Goal: Task Accomplishment & Management: Complete application form

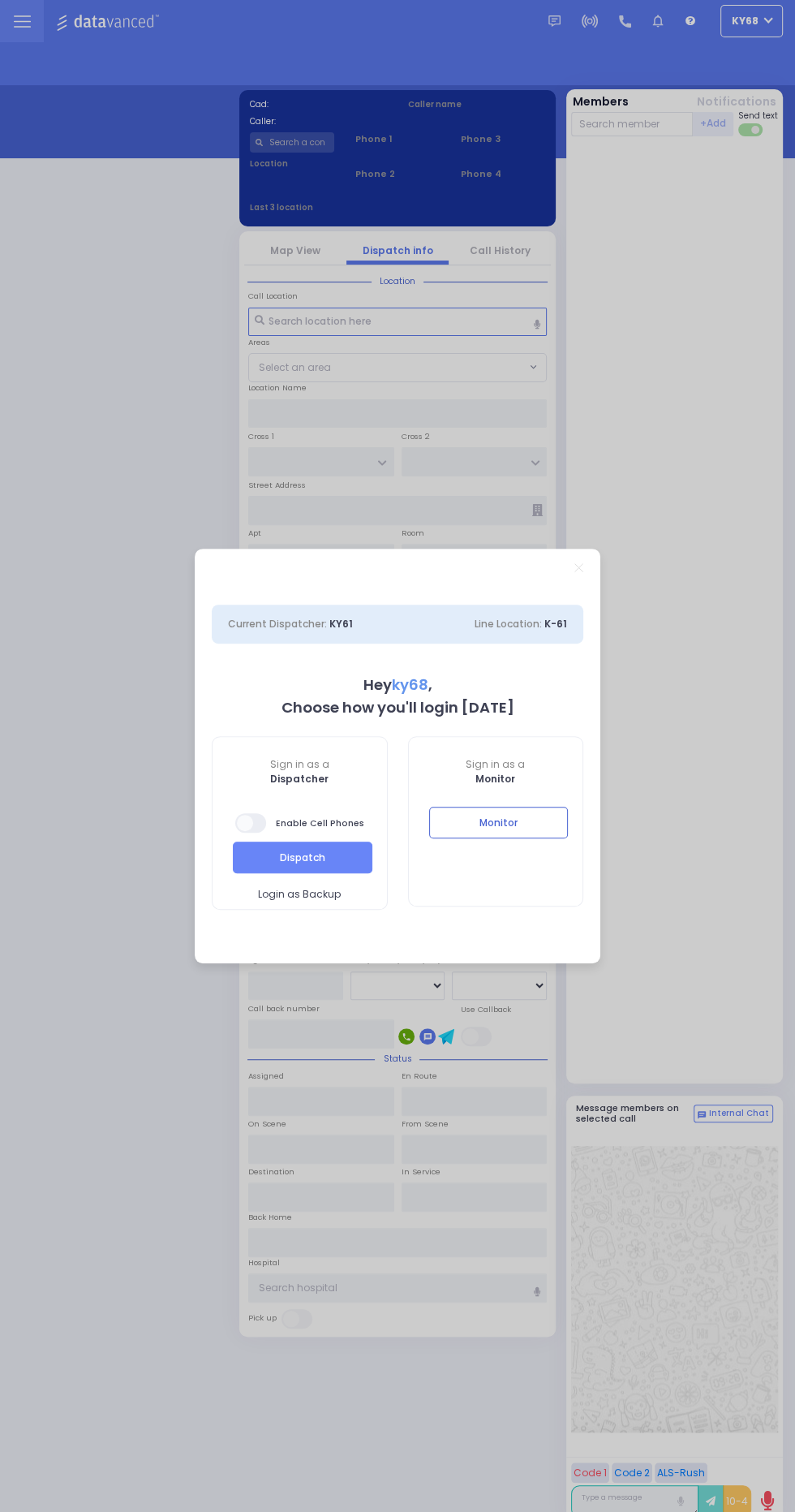
select select "12"
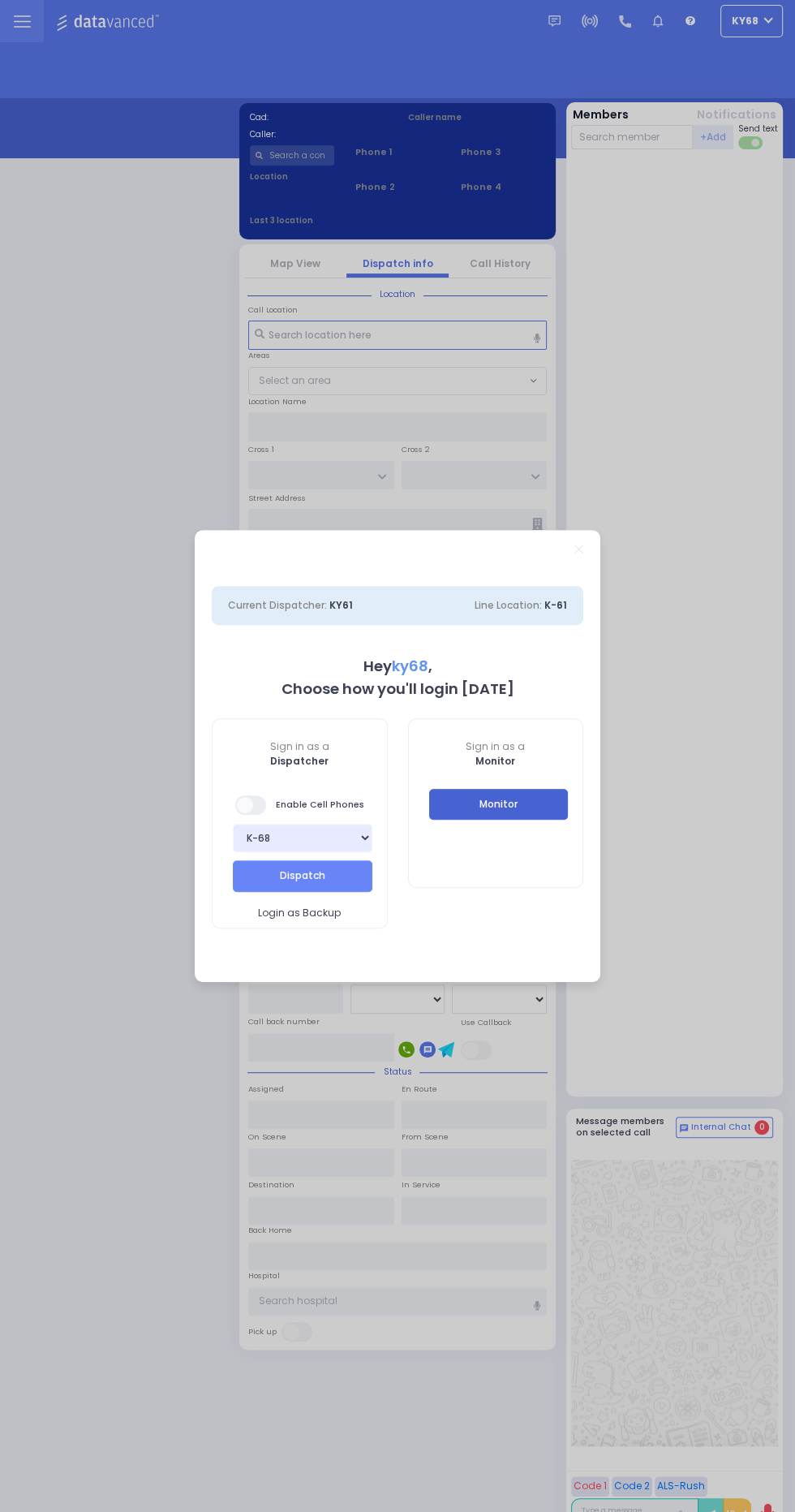
click at [536, 793] on button "Monitor" at bounding box center [499, 804] width 140 height 31
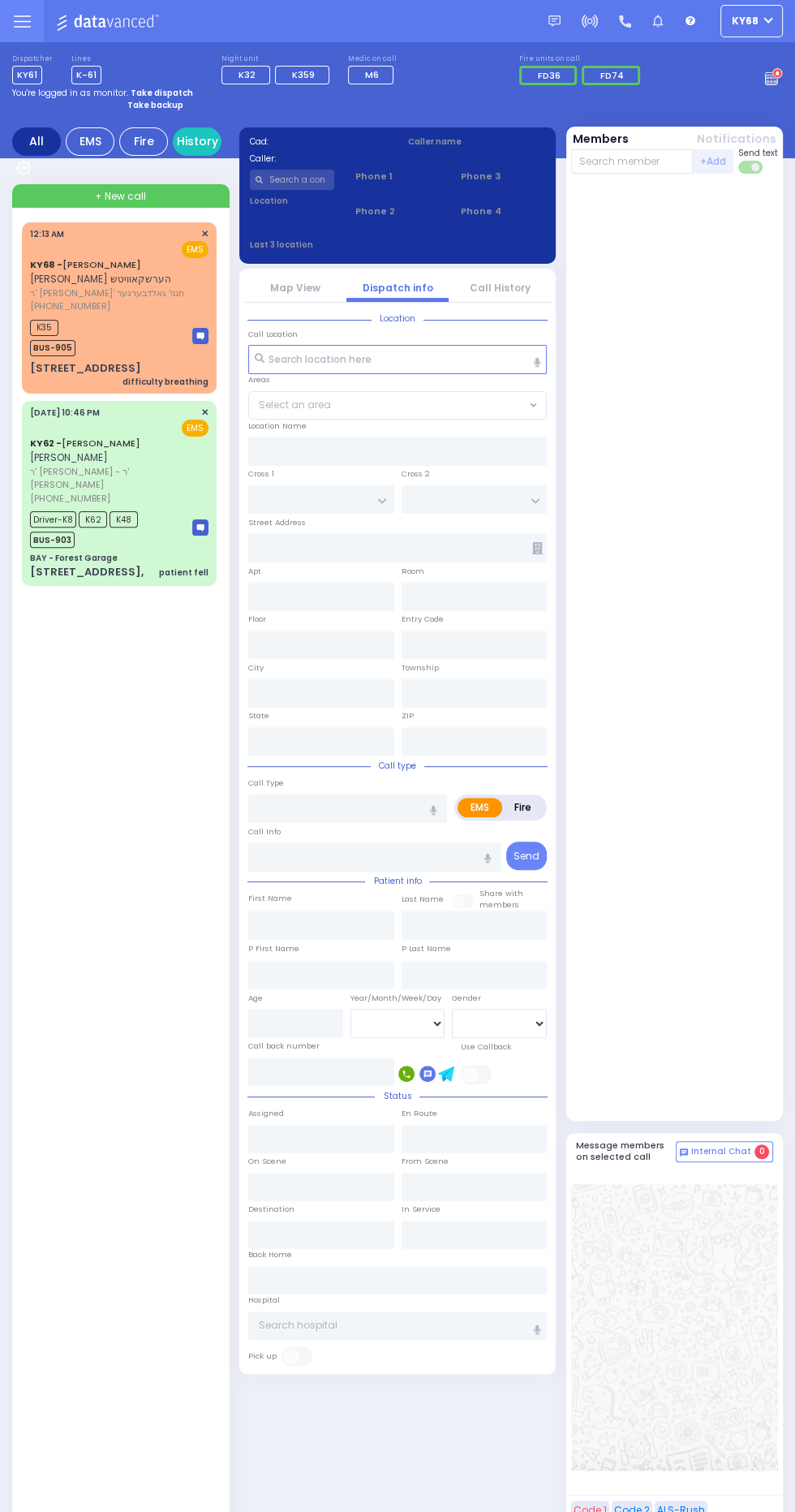
click at [39, 308] on span "[PHONE_NUMBER]" at bounding box center [70, 306] width 80 height 13
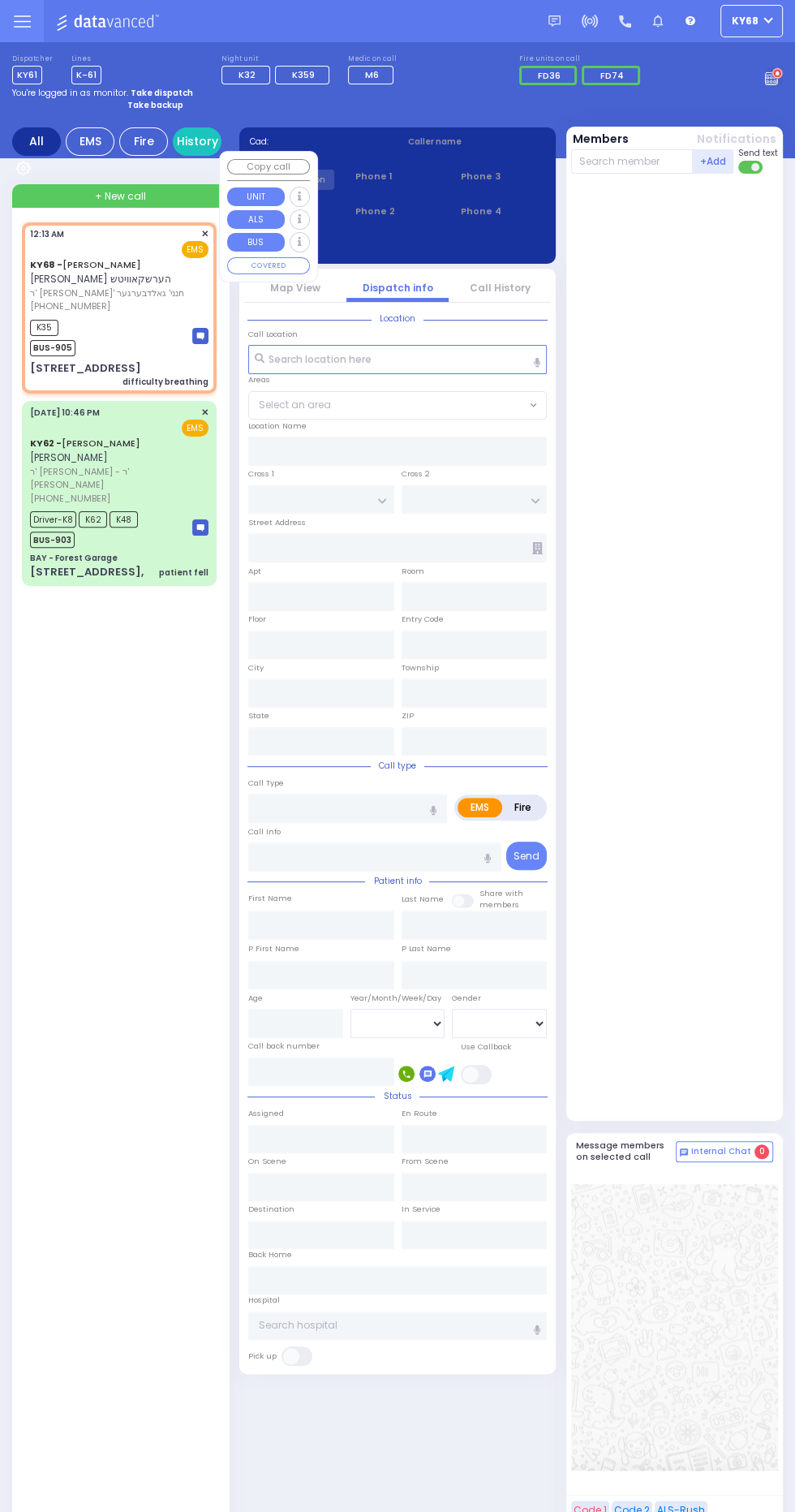
select select
type input "difficulty breathing"
radio input "true"
type input "[PERSON_NAME]"
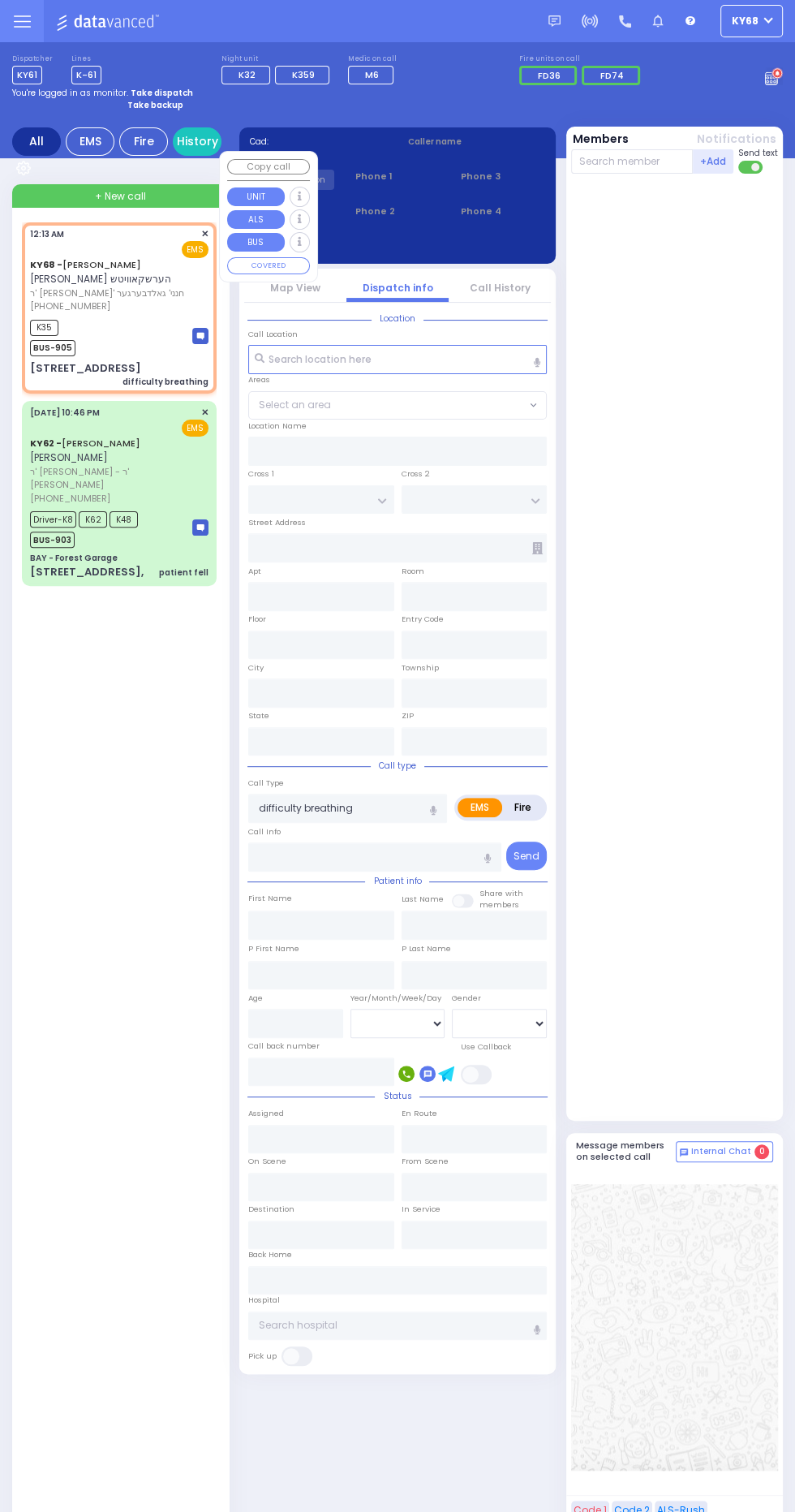
select select
type input "00:13"
type input "00:16"
type input "MOUNTAINVIEW DR"
type input "[STREET_ADDRESS]"
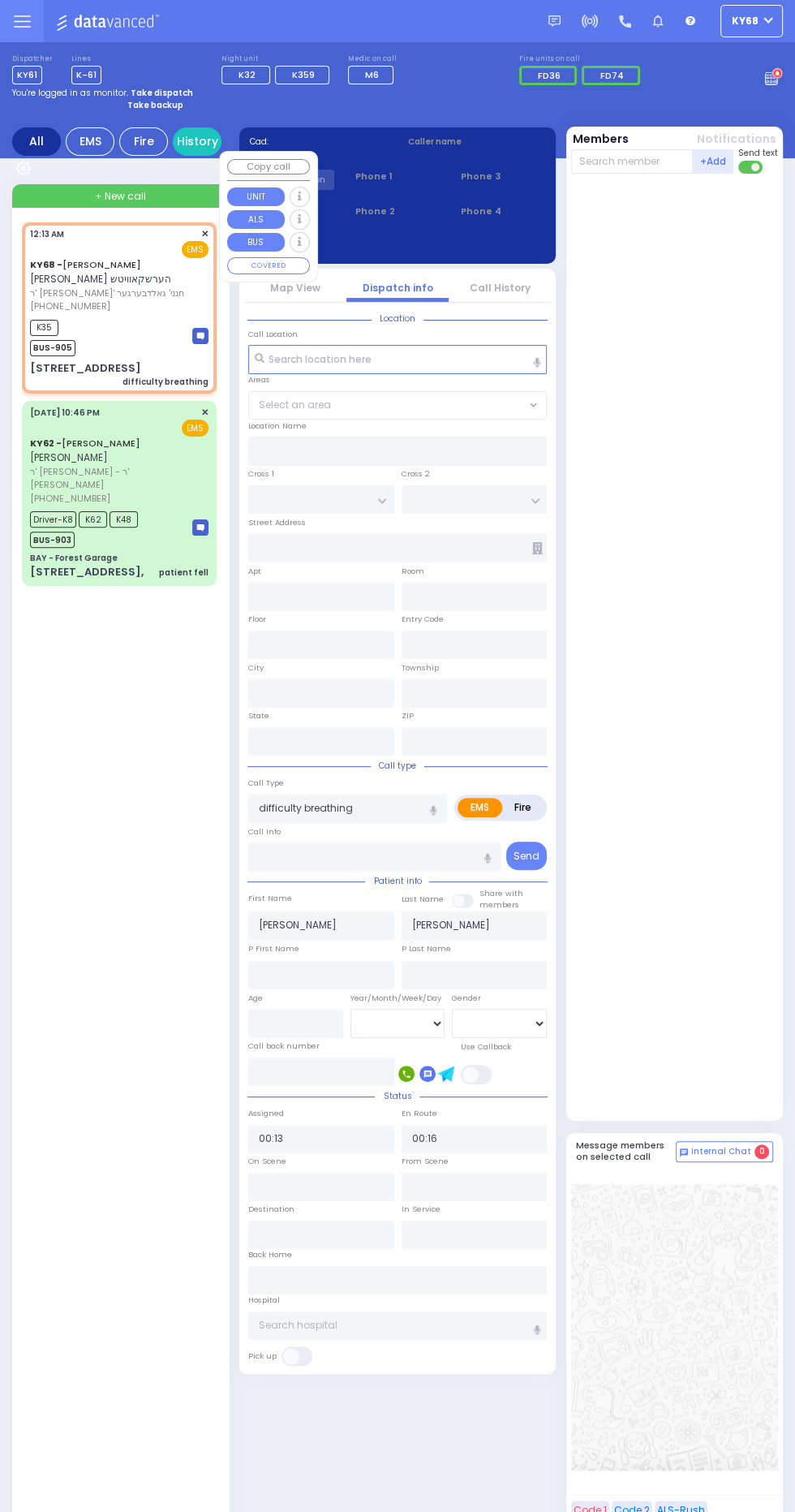
type input "214"
type input "Monroe"
type input "[US_STATE]"
type input "10950"
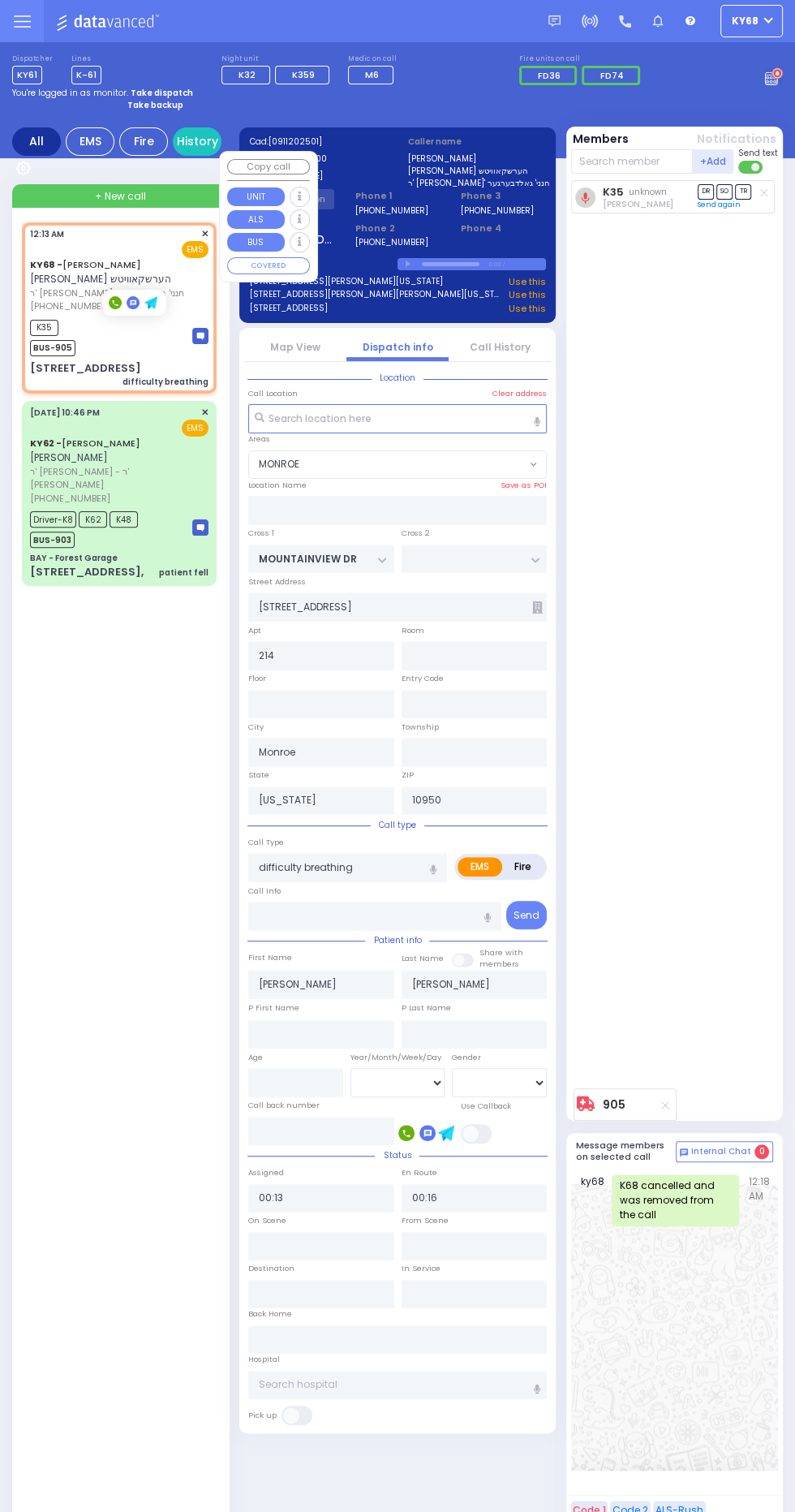
select select "MONROE"
click at [745, 734] on div "K35 [PERSON_NAME] DR SO TR" at bounding box center [677, 631] width 211 height 901
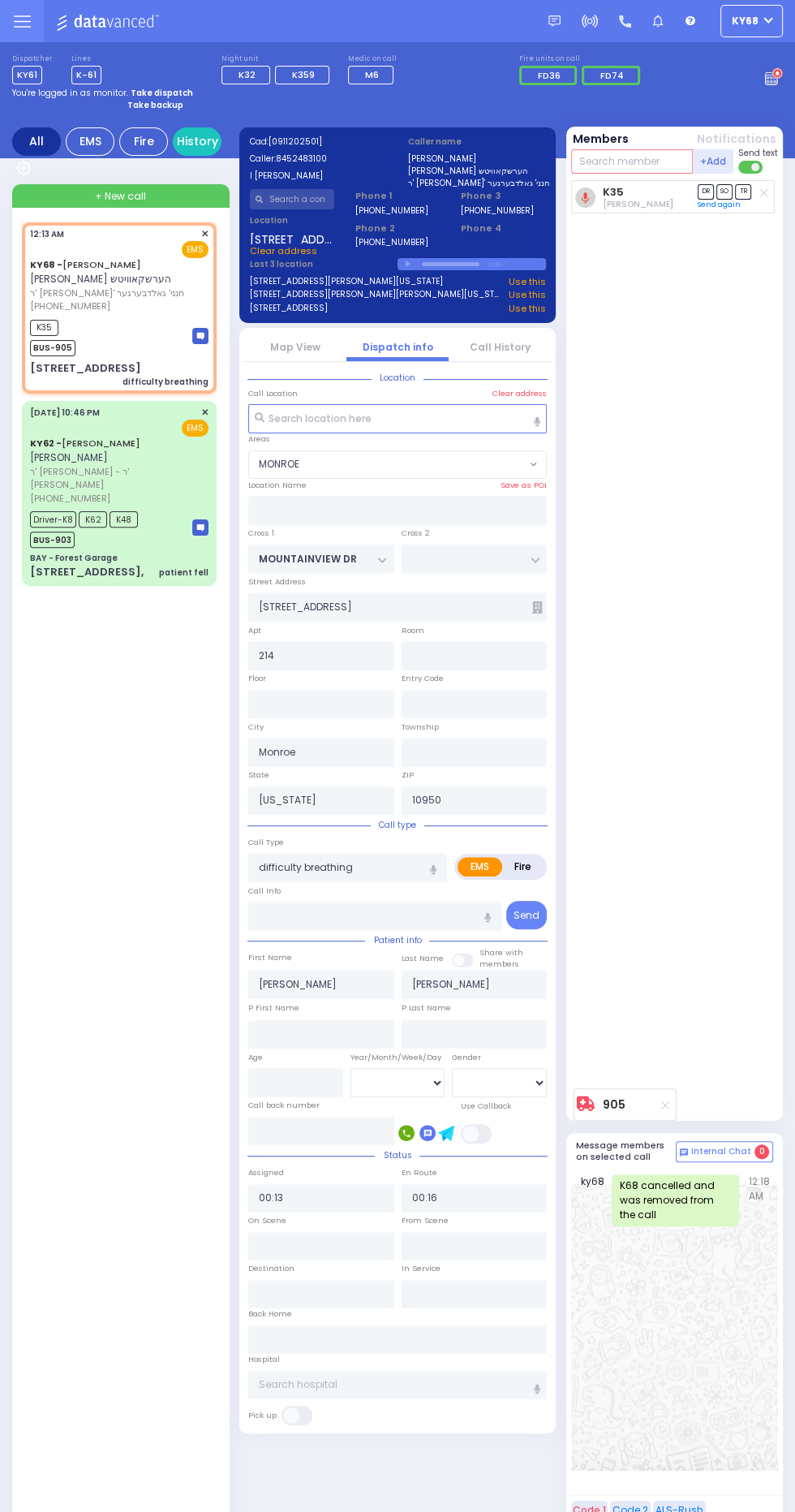
click at [637, 165] on input "text" at bounding box center [632, 161] width 122 height 24
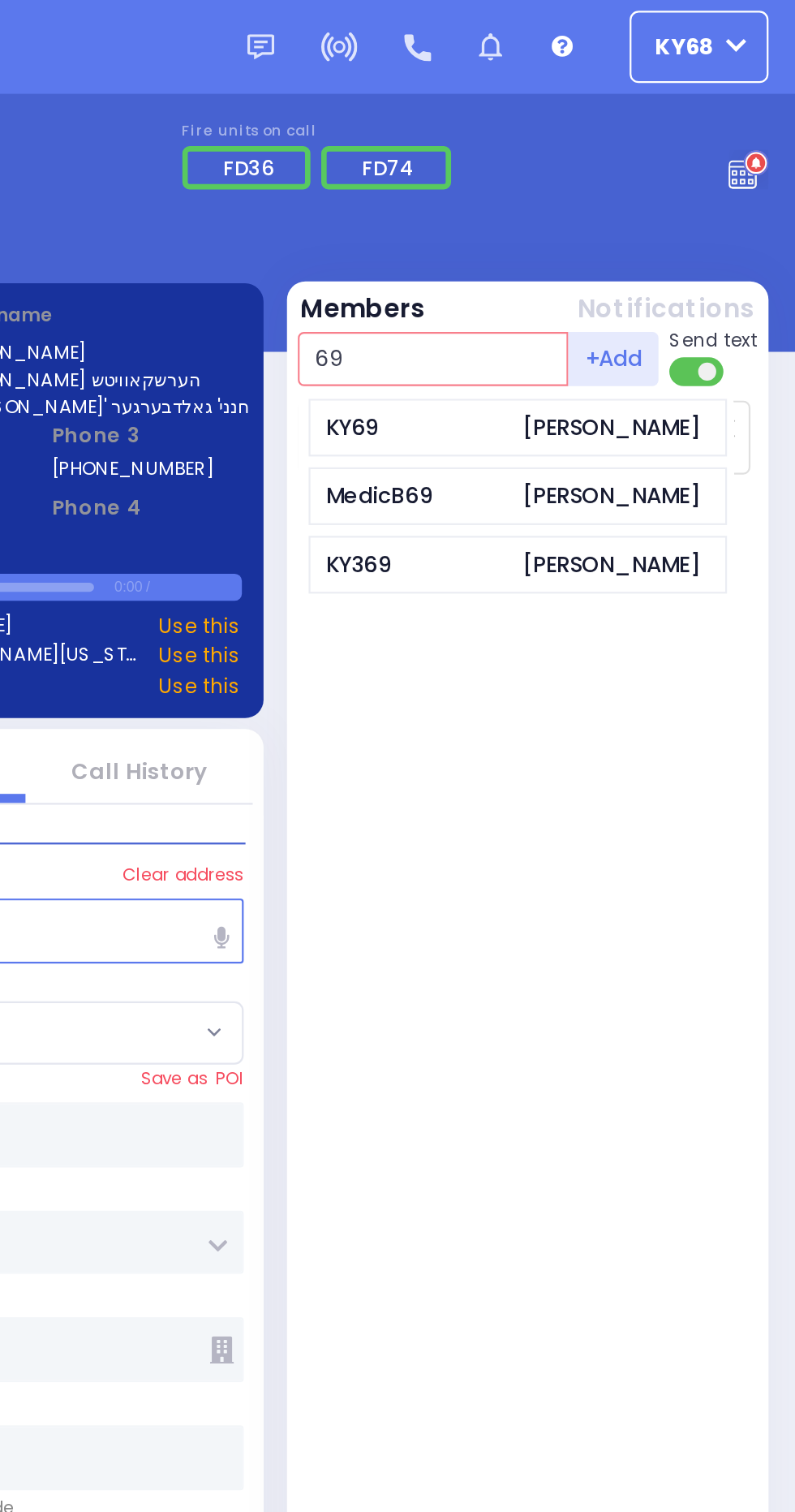
type input "6"
